Goal: Information Seeking & Learning: Learn about a topic

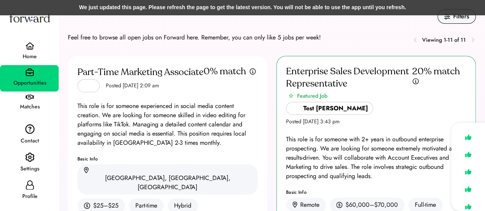
click at [271, 64] on div "Enterprise Sales Development Representative Featured Job Test Irfan Posted Dec …" at bounding box center [371, 215] width 208 height 319
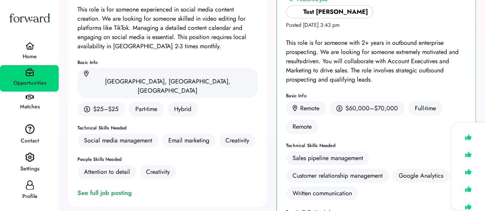
scroll to position [97, 0]
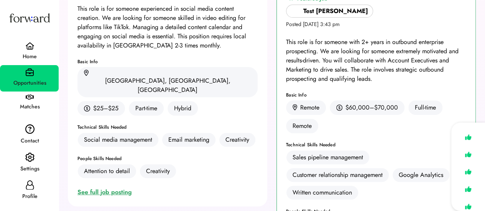
click at [111, 188] on div "See full job posting" at bounding box center [105, 192] width 57 height 9
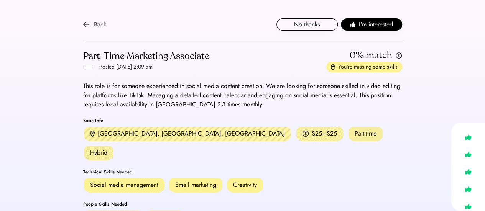
click at [88, 23] on img at bounding box center [86, 24] width 6 height 6
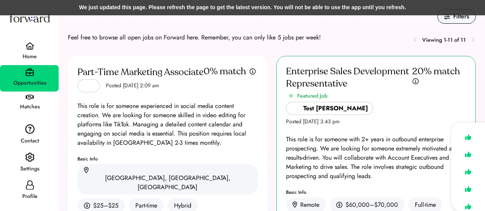
scroll to position [97, 0]
